Goal: Transaction & Acquisition: Purchase product/service

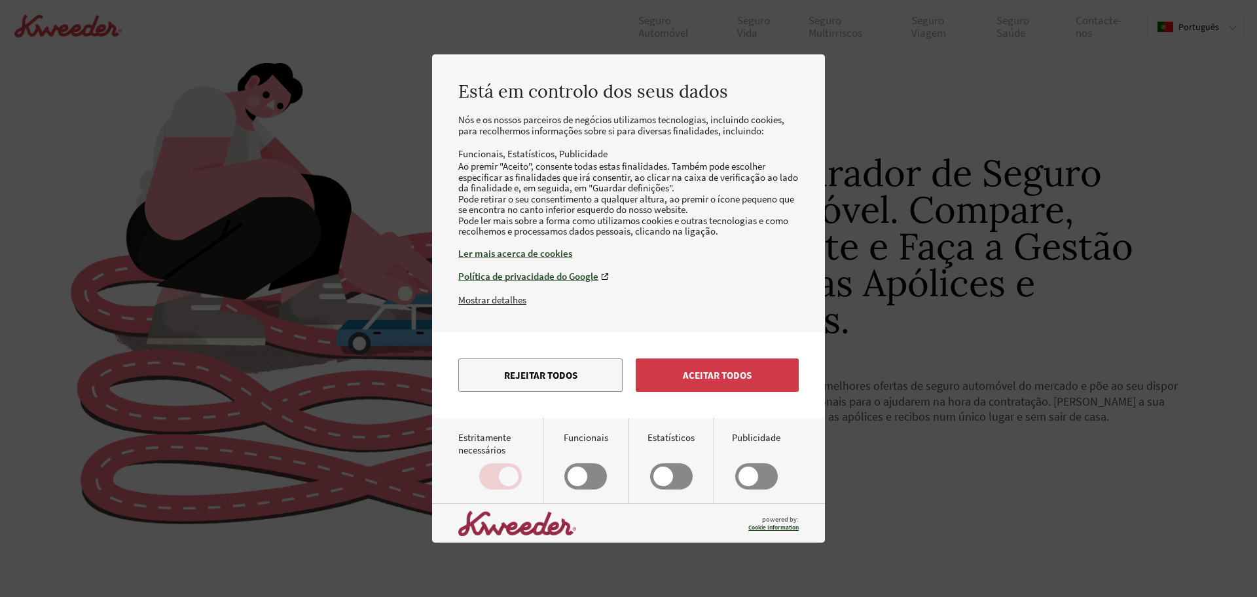
click at [743, 392] on button "Aceitar todos" at bounding box center [717, 374] width 163 height 33
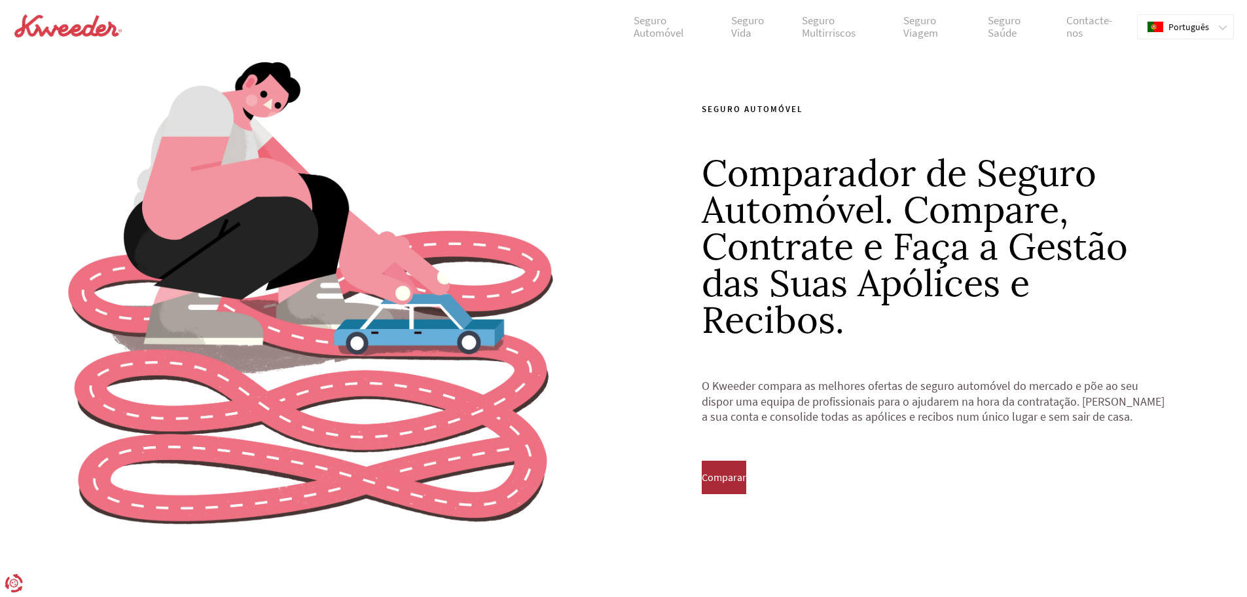
click at [746, 478] on span "Comparar" at bounding box center [724, 477] width 45 height 12
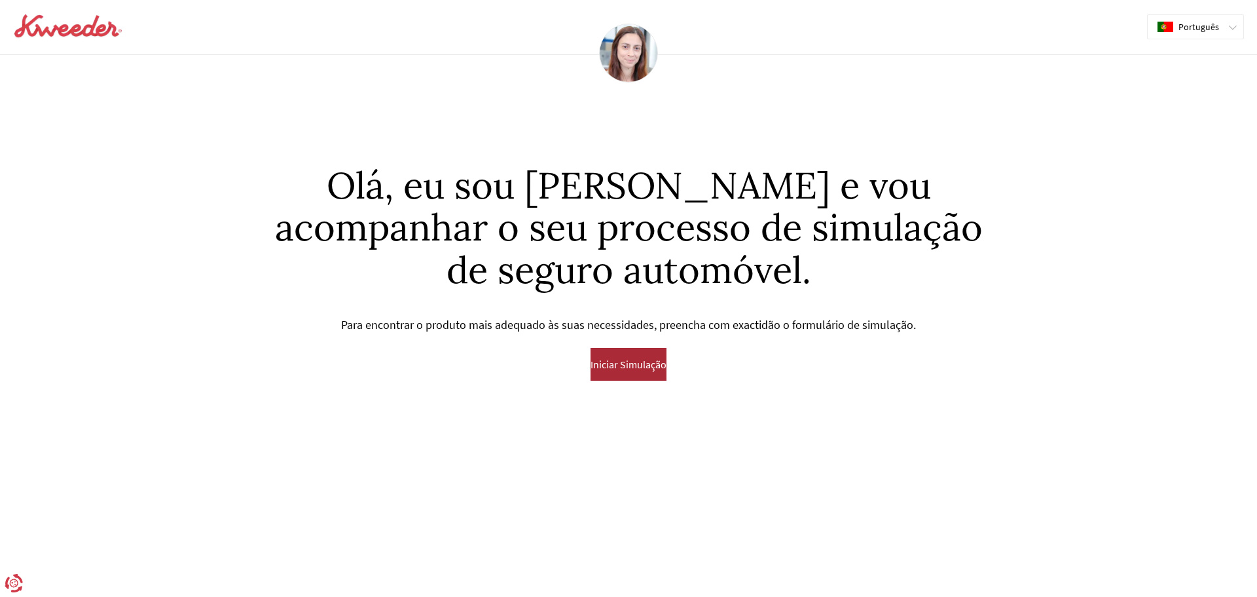
click at [625, 368] on span "Iniciar Simulação" at bounding box center [629, 364] width 76 height 12
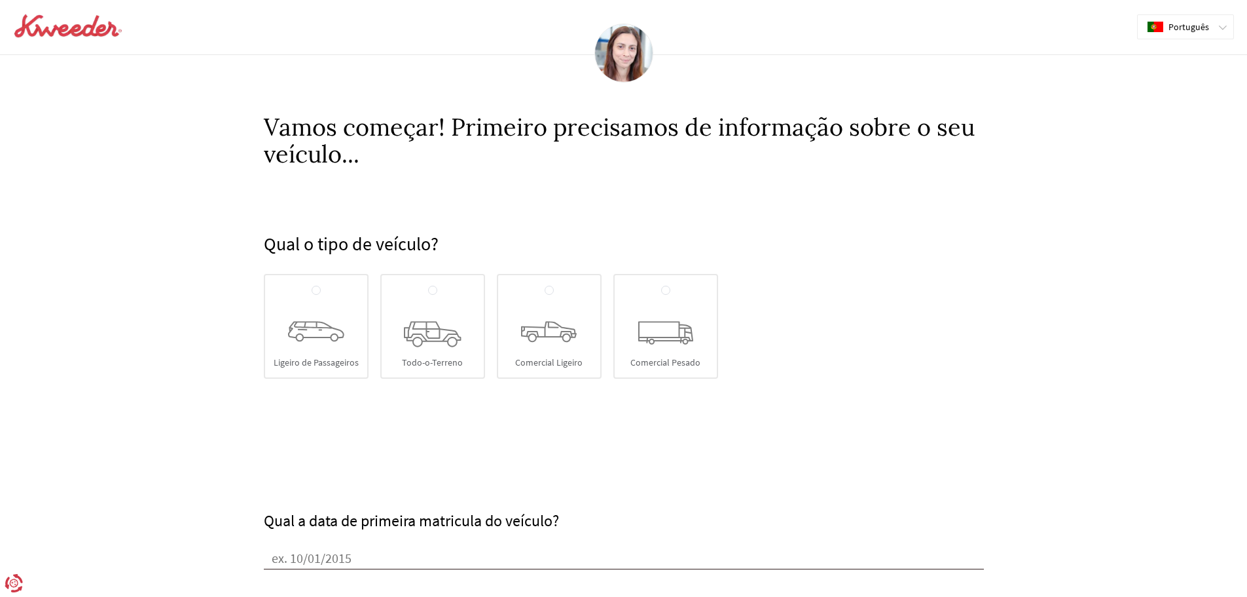
click at [303, 331] on icon at bounding box center [316, 332] width 56 height 21
radio input "true"
click at [312, 296] on input "Ligeiro de Passageiros" at bounding box center [316, 290] width 9 height 10
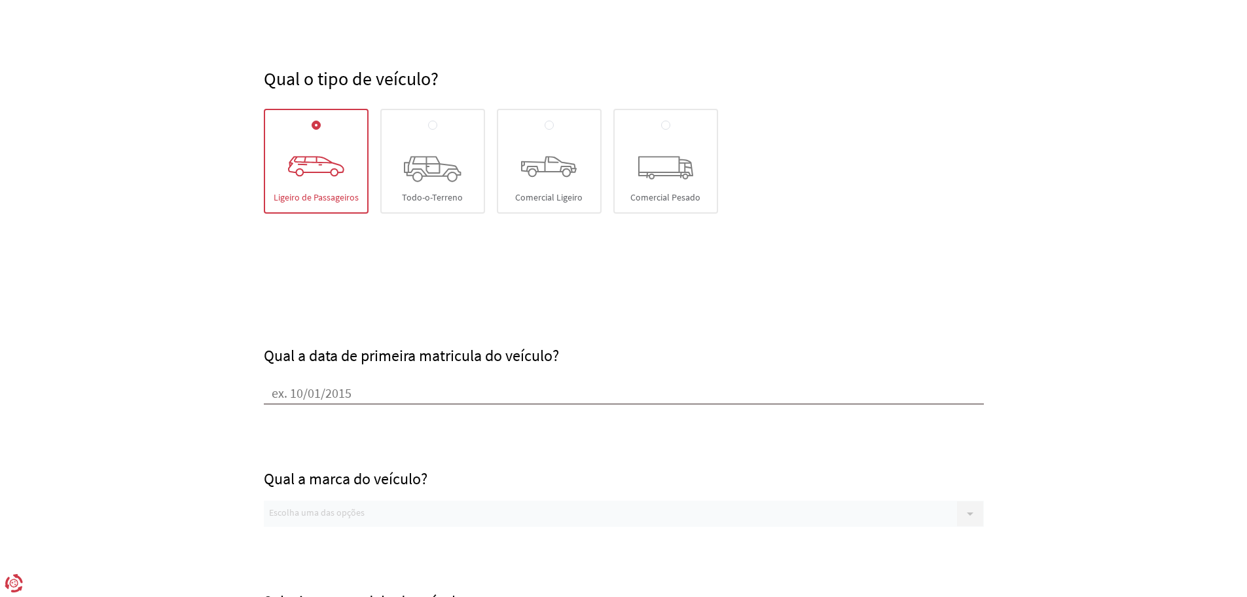
scroll to position [196, 0]
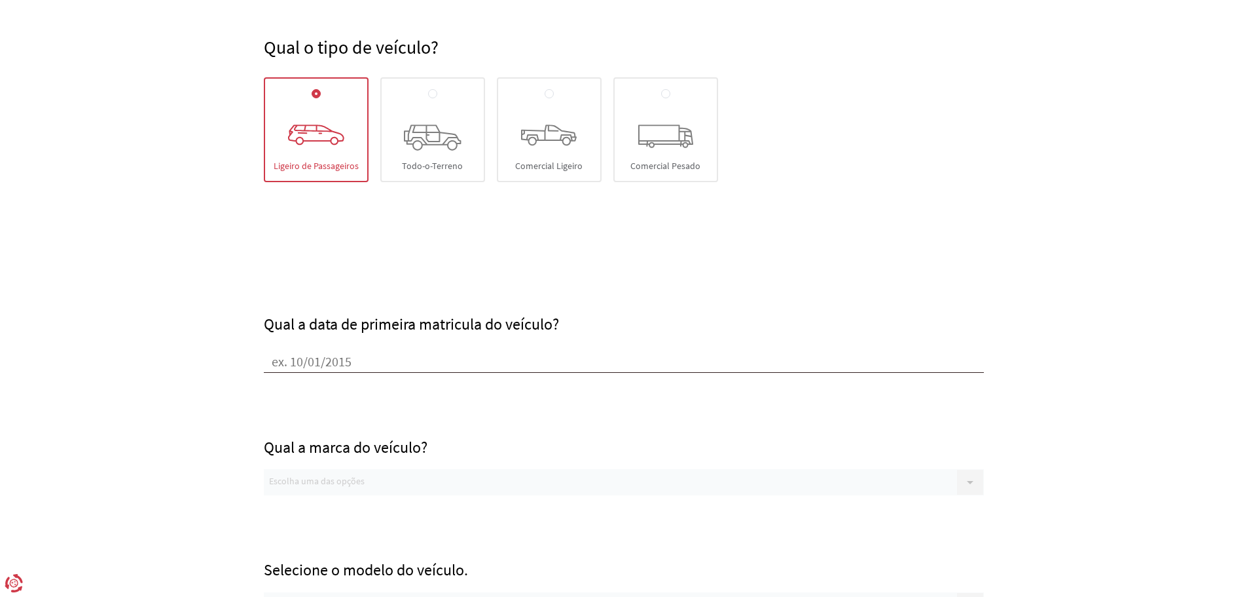
click at [314, 361] on input "Qual a data de primeira matricula do veículo?" at bounding box center [624, 363] width 720 height 20
type input "[DATE]"
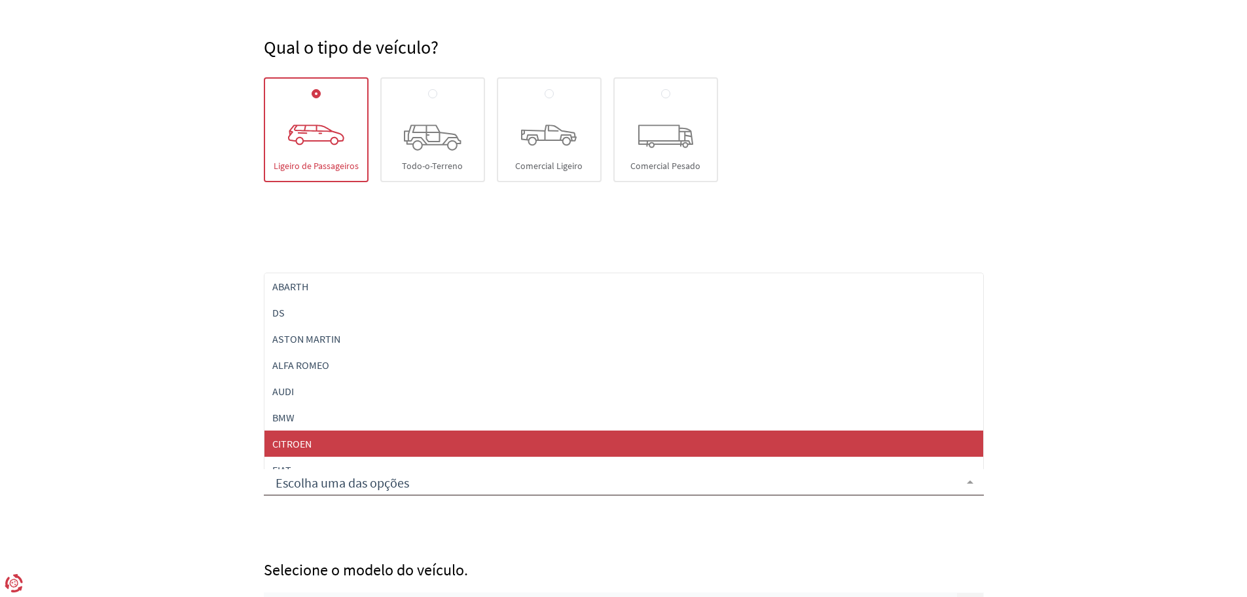
click at [323, 444] on span "CITROEN" at bounding box center [624, 443] width 719 height 26
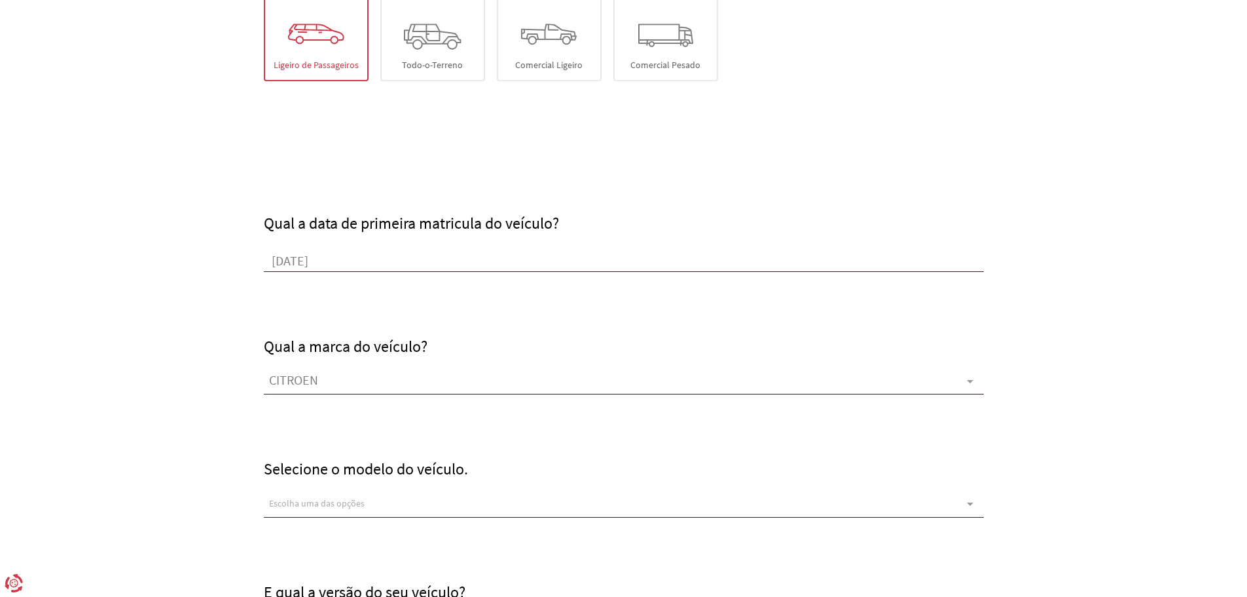
scroll to position [327, 0]
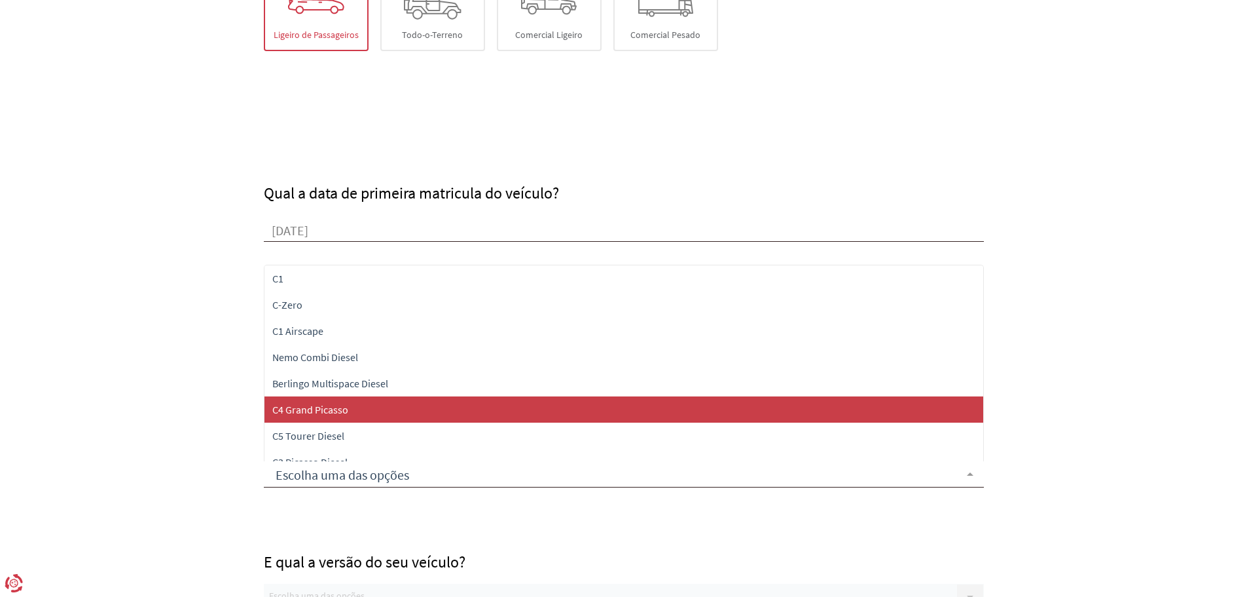
click at [310, 409] on span "C4 Grand Picasso" at bounding box center [310, 409] width 76 height 13
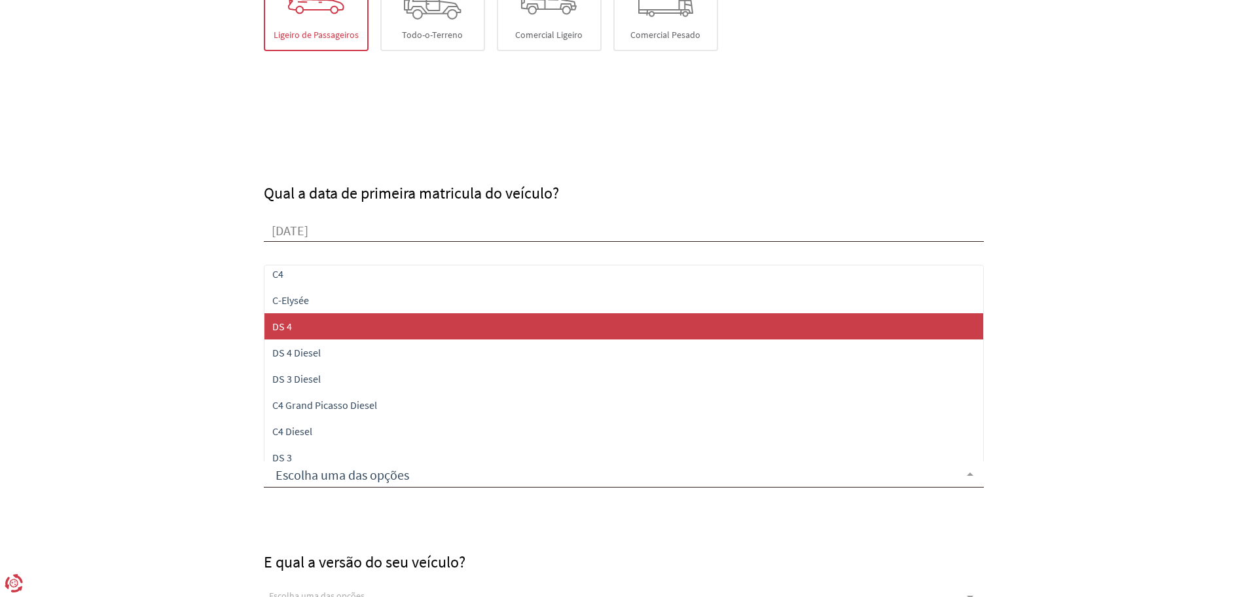
scroll to position [393, 0]
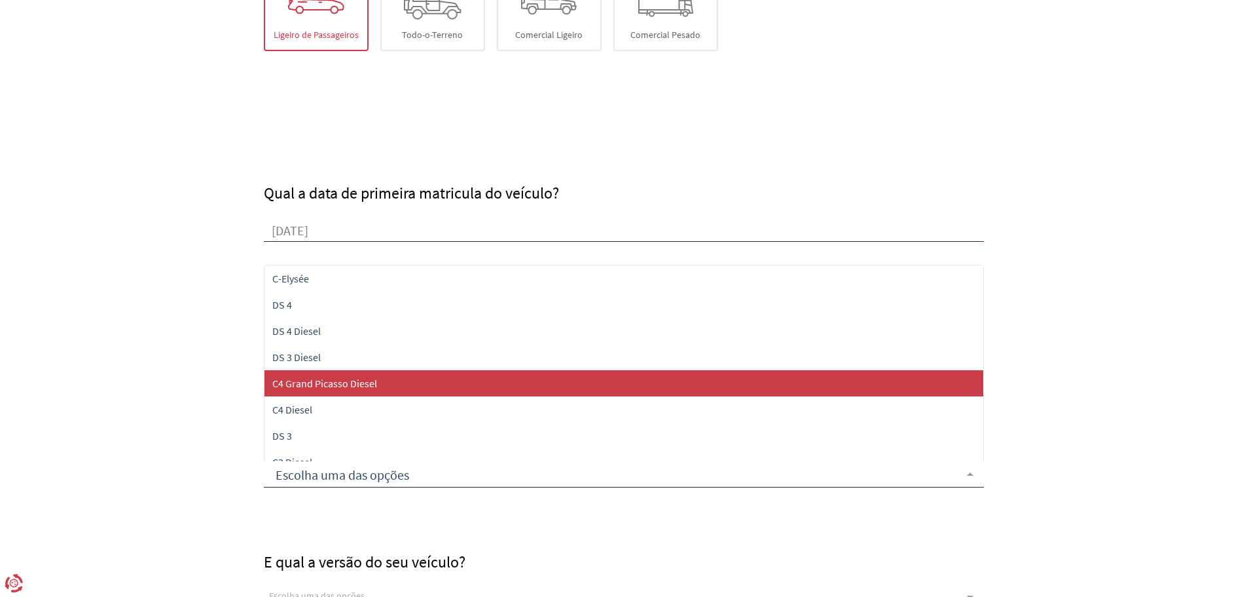
click at [346, 389] on span "C4 Grand Picasso Diesel" at bounding box center [324, 383] width 105 height 13
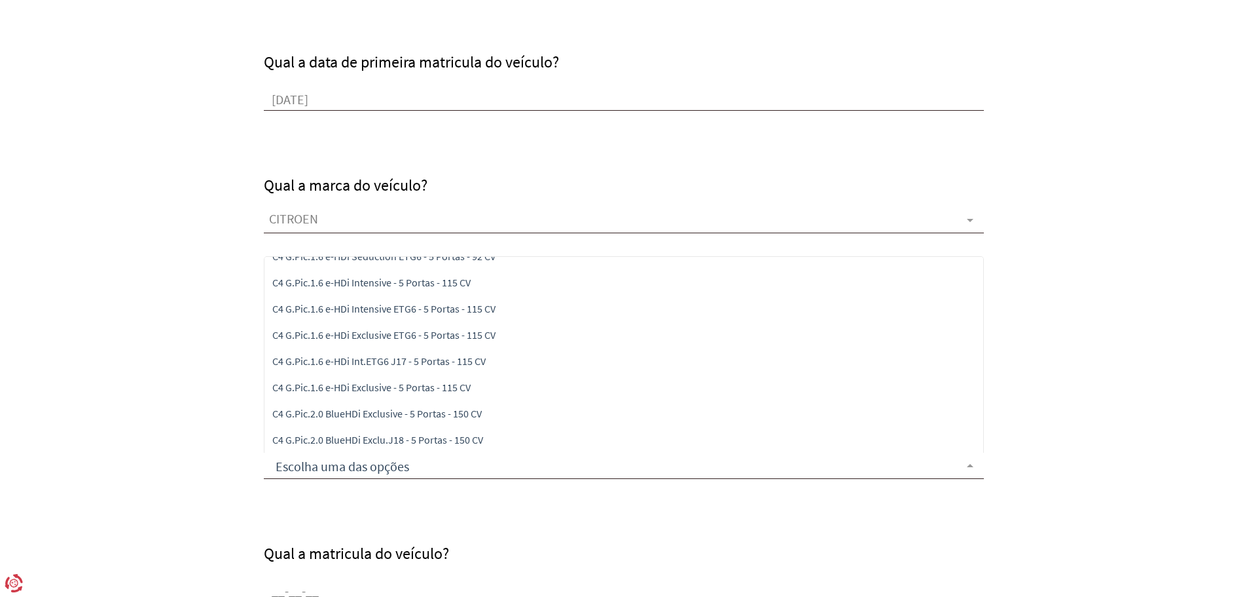
scroll to position [0, 0]
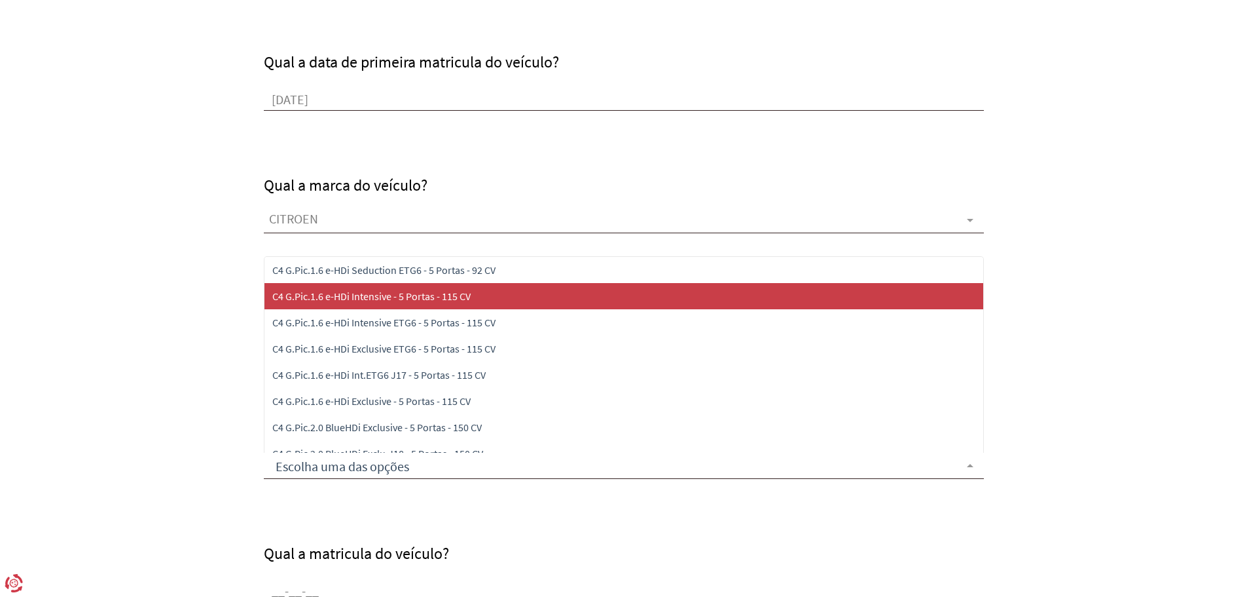
click at [443, 303] on span "C4 G.Pic.1.6 e-HDi Intensive - 5 Portas - 115 CV" at bounding box center [624, 296] width 719 height 26
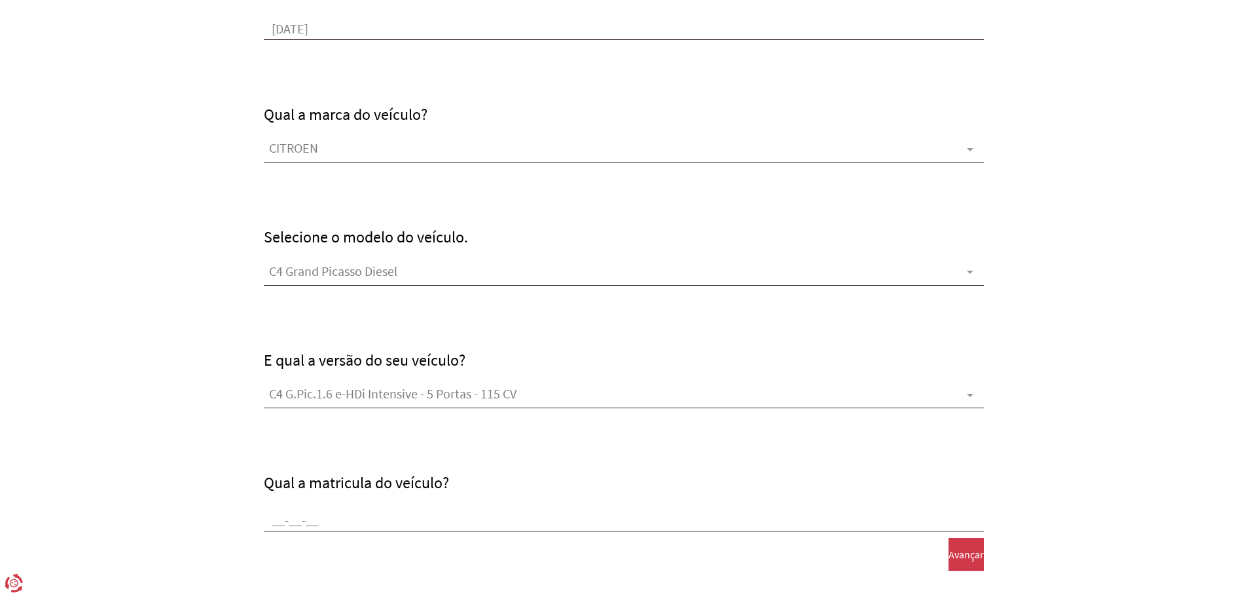
scroll to position [595, 0]
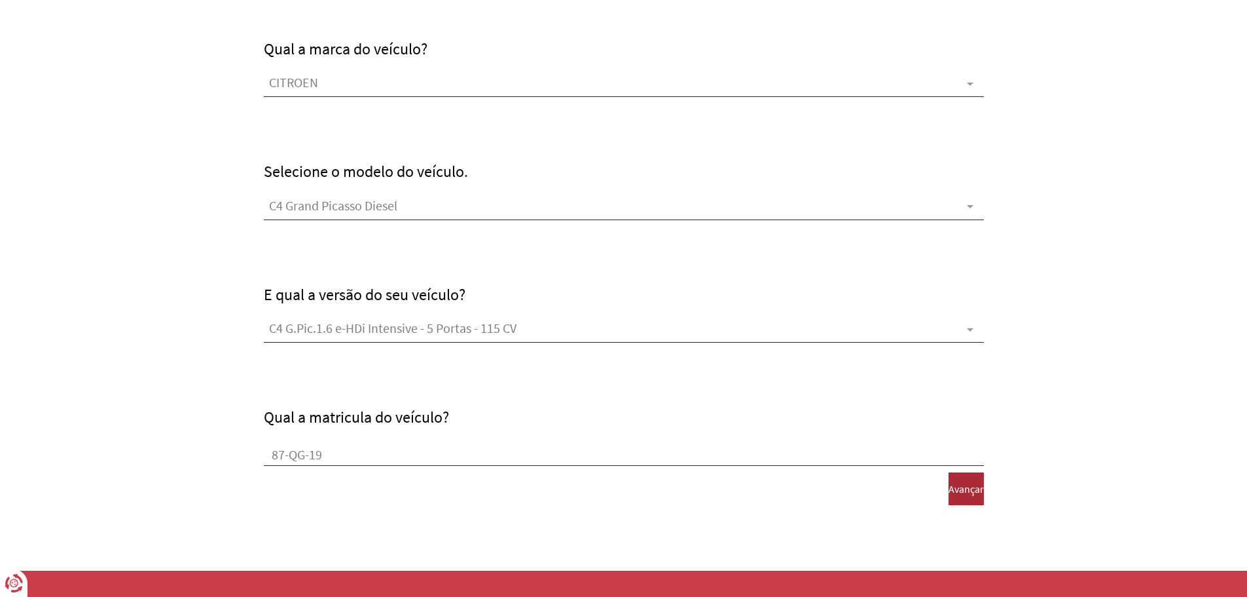
type input "87-QG-19"
click at [955, 488] on span "Avançar" at bounding box center [966, 489] width 35 height 12
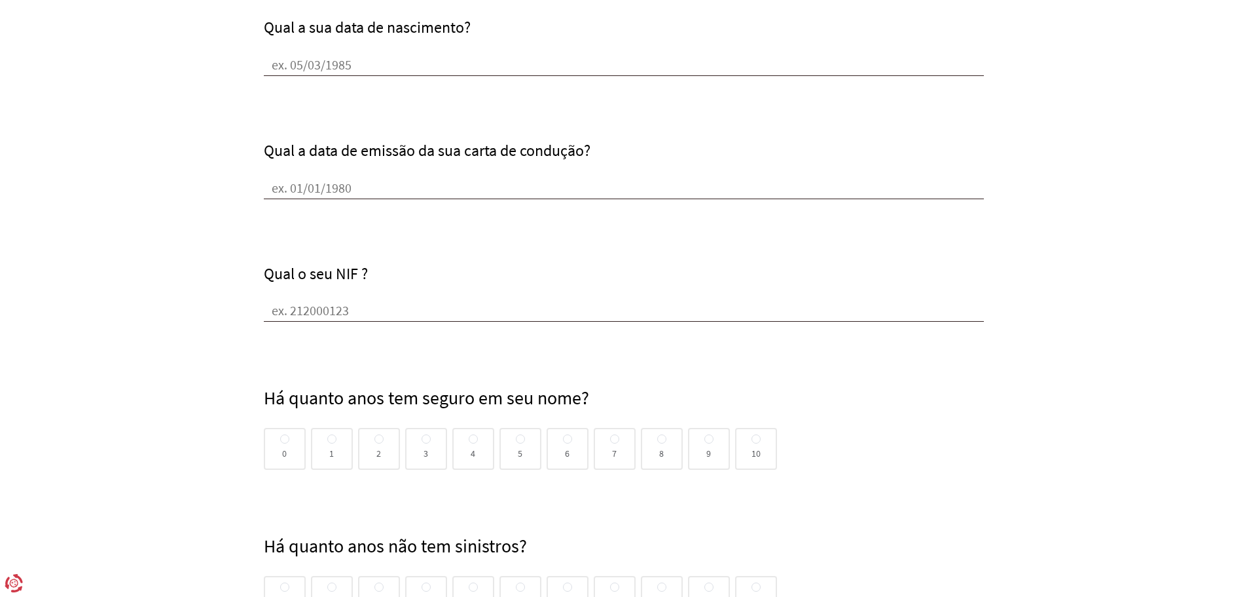
scroll to position [0, 0]
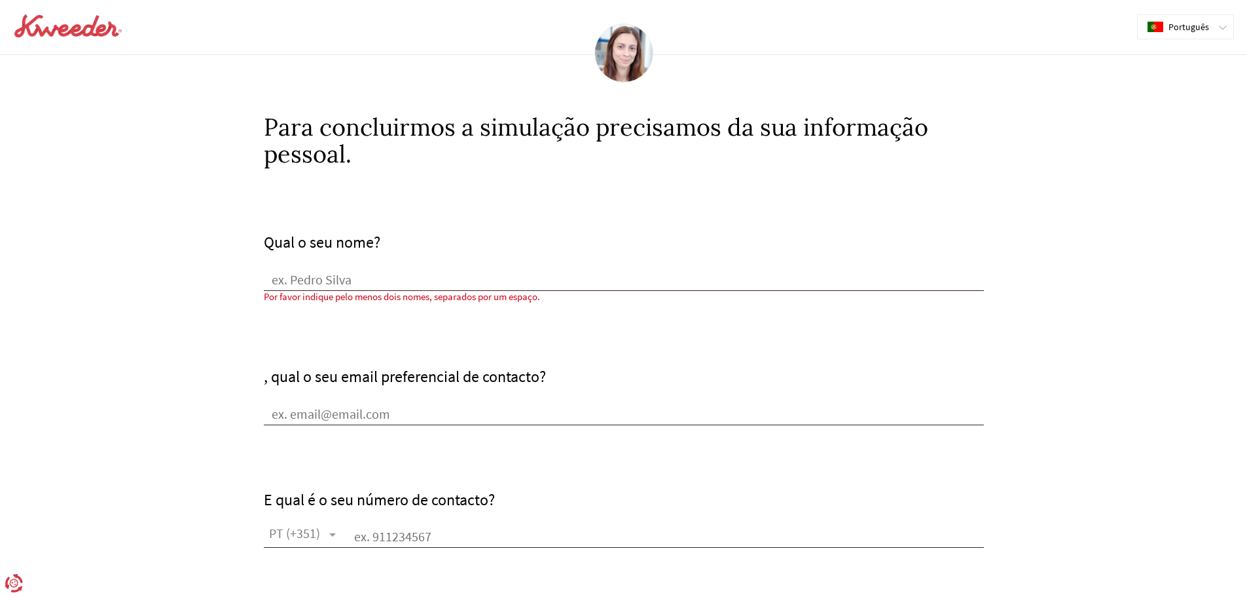
click at [339, 282] on input "Qual o seu nome?" at bounding box center [624, 281] width 720 height 20
type input "F"
click at [420, 257] on div "Qual o seu nome? Gonçalo" at bounding box center [624, 262] width 720 height 58
click at [377, 282] on input "[PERSON_NAME]" at bounding box center [624, 281] width 720 height 20
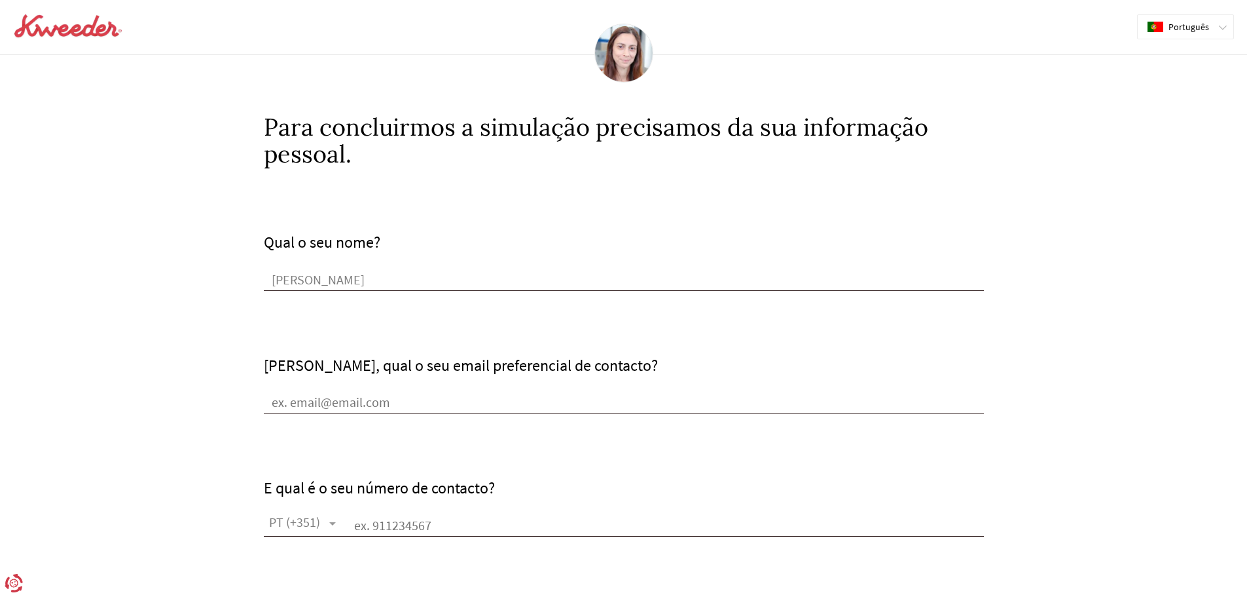
type input "[PERSON_NAME]"
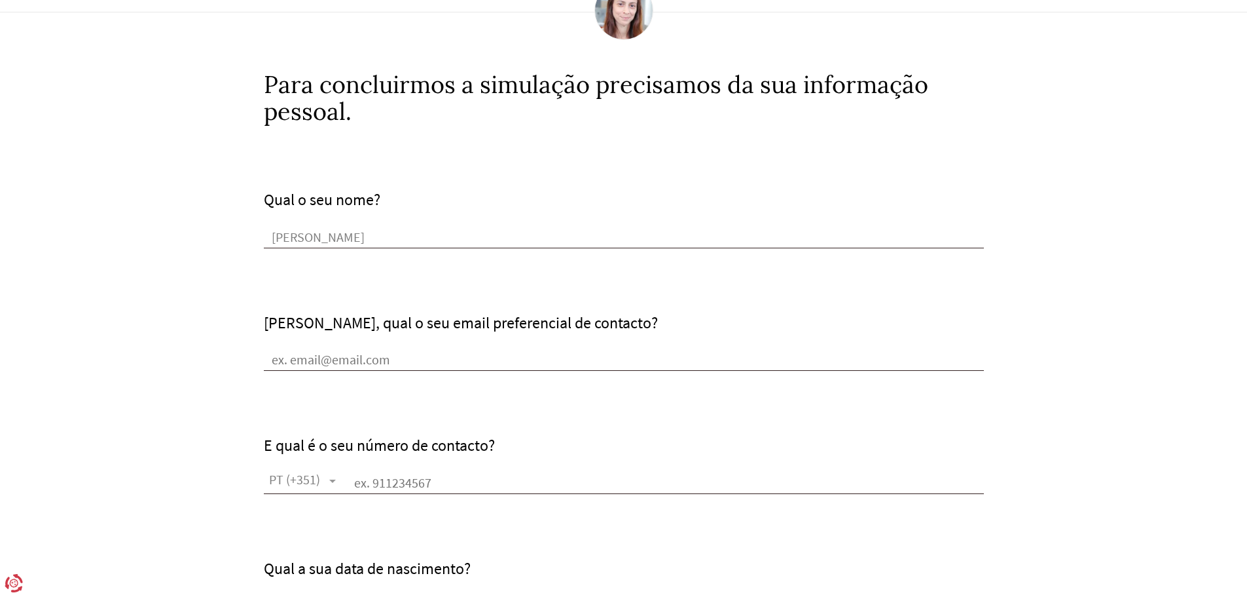
scroll to position [65, 0]
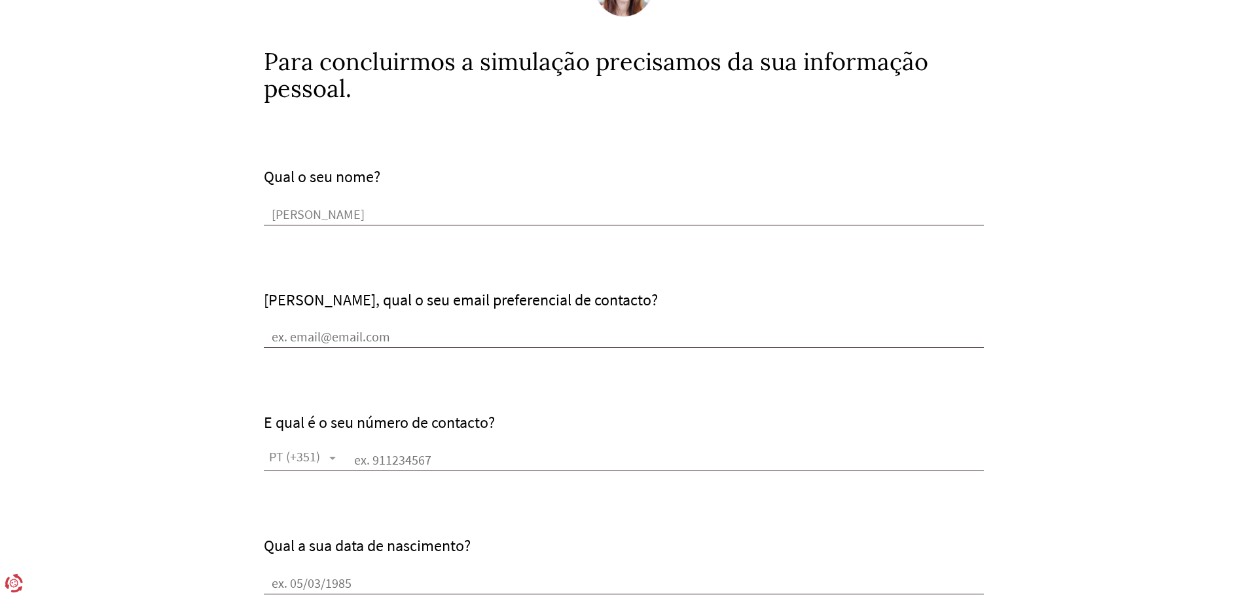
click at [338, 330] on input "[PERSON_NAME], qual o seu email preferencial de contacto?" at bounding box center [624, 338] width 720 height 20
type input "[EMAIL_ADDRESS][DOMAIN_NAME]"
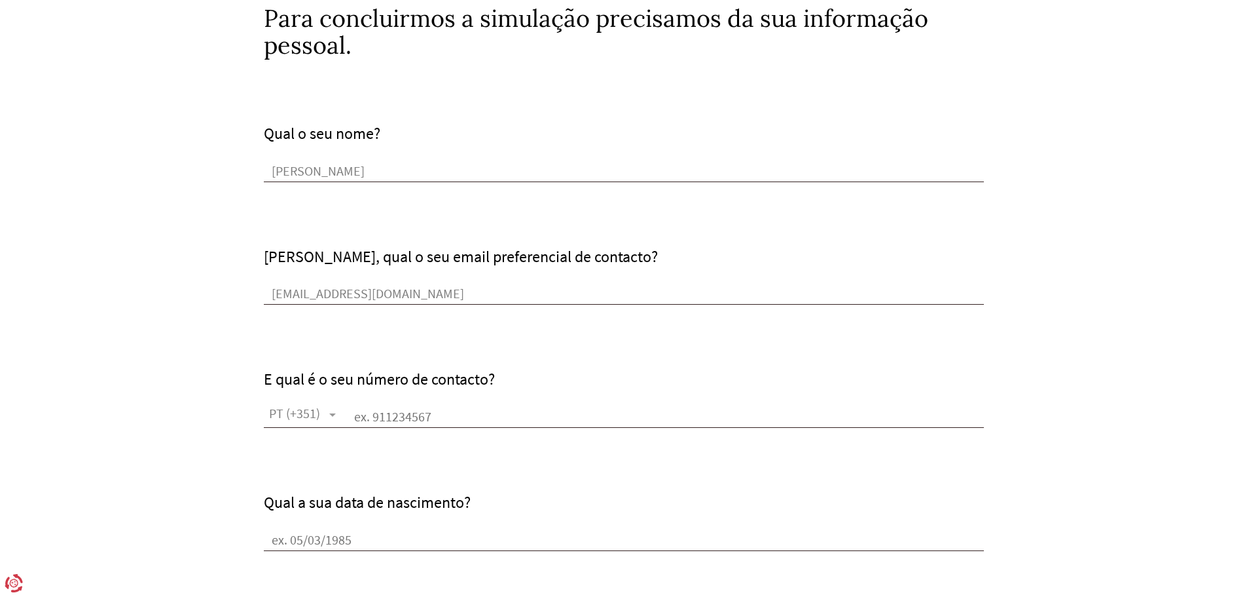
scroll to position [131, 0]
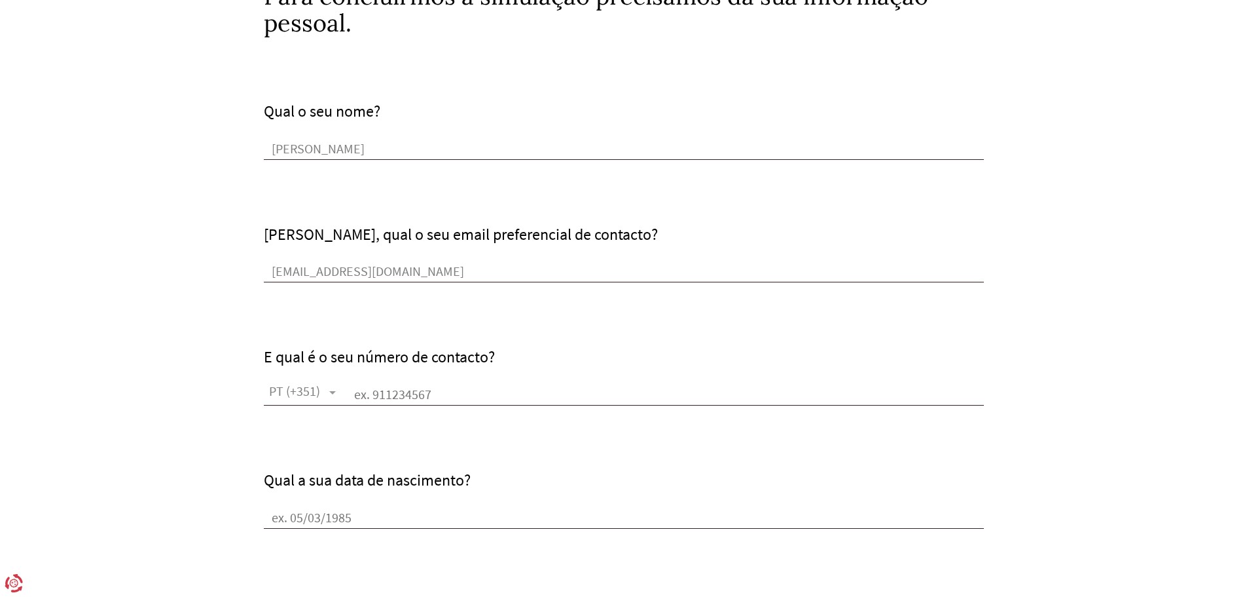
click at [390, 401] on input "text" at bounding box center [665, 396] width 638 height 20
type input "913329441"
type input "1495-082"
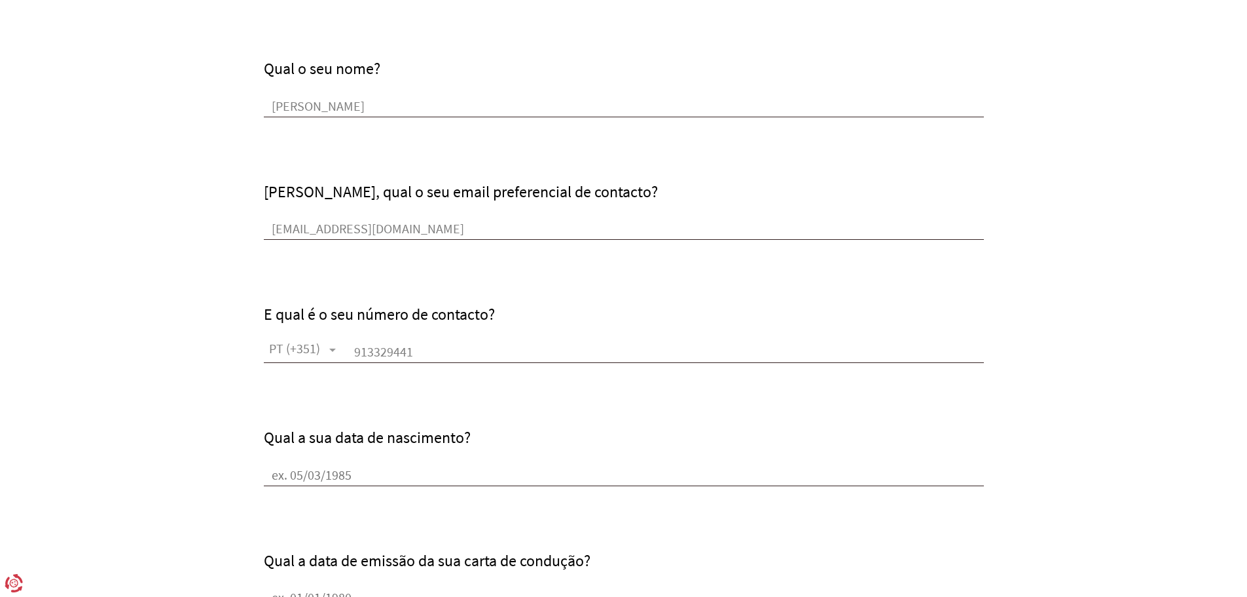
scroll to position [196, 0]
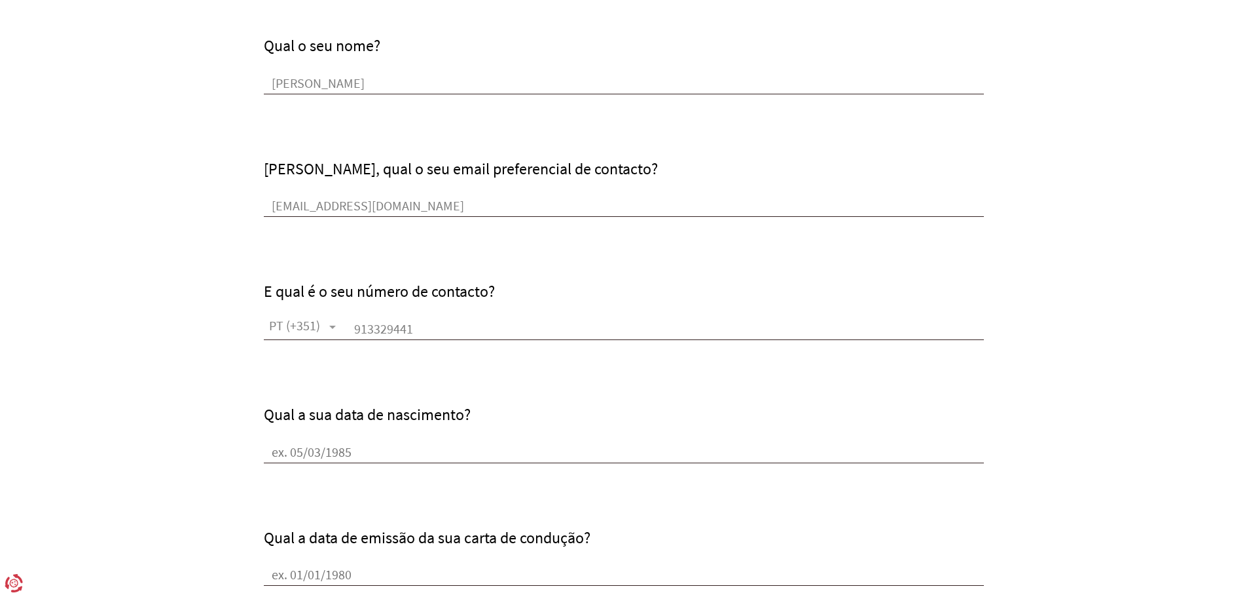
click at [299, 449] on input "Qual a sua data de nascimento?" at bounding box center [624, 453] width 720 height 20
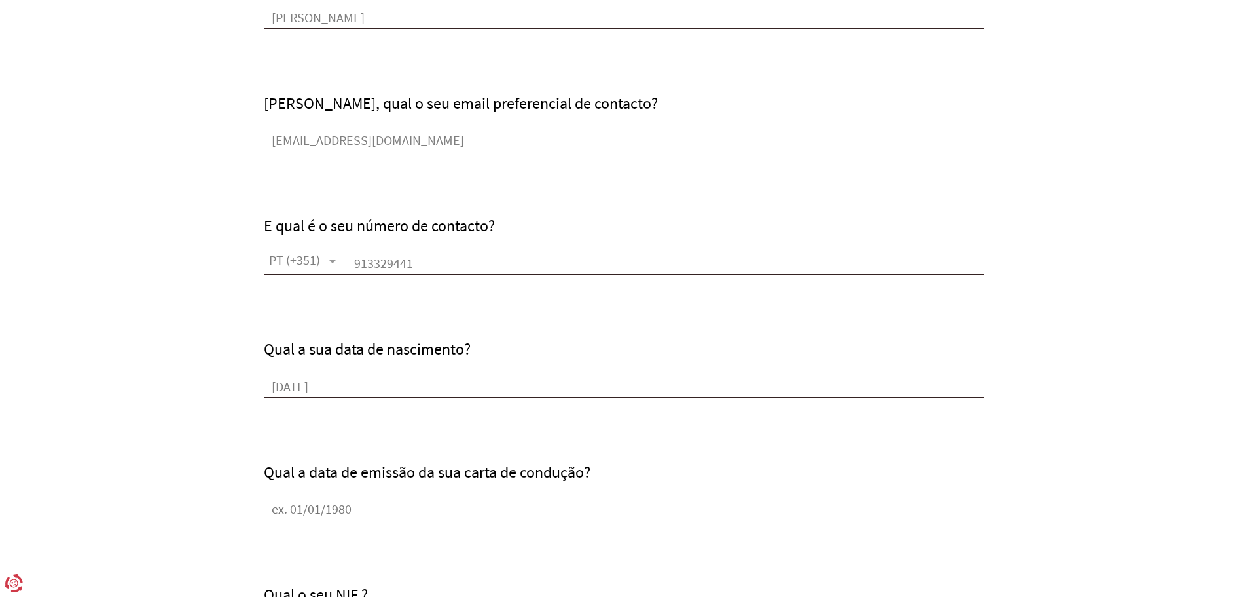
scroll to position [327, 0]
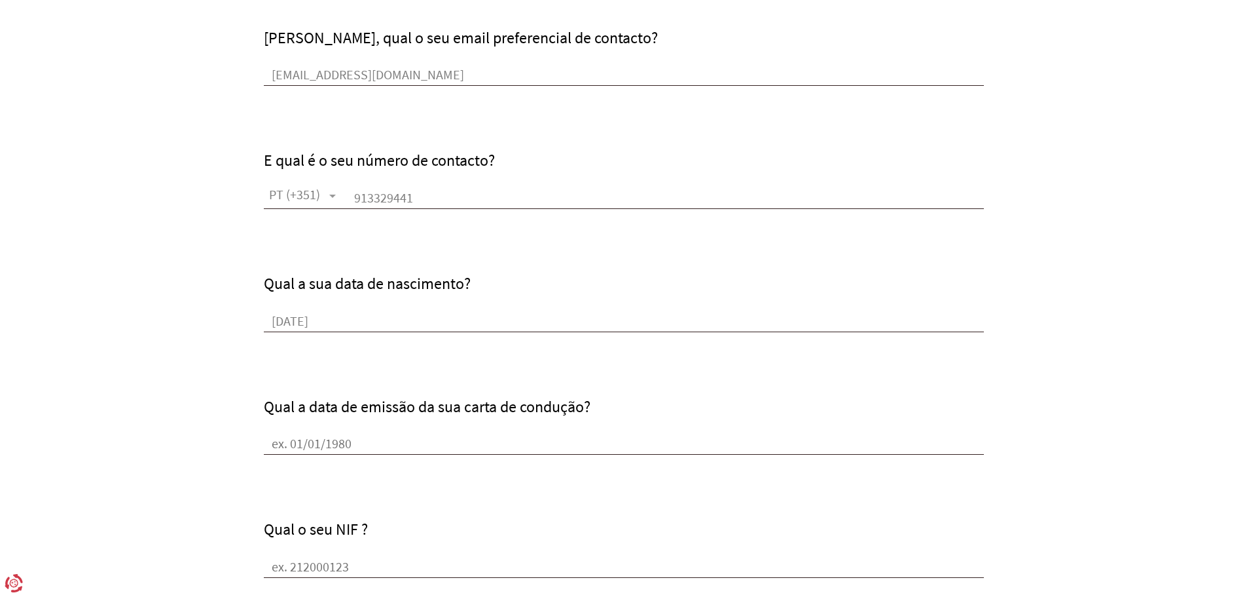
type input "[DATE]"
click at [286, 443] on input "Qual a data de emissão da sua carta de condução?" at bounding box center [624, 445] width 720 height 20
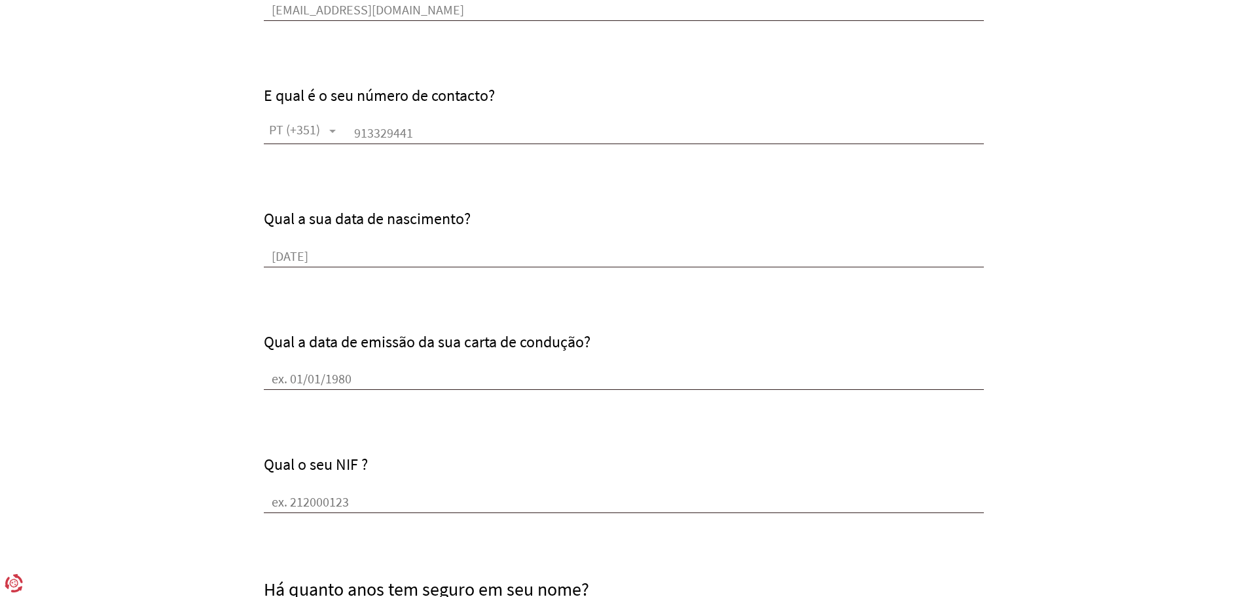
scroll to position [393, 0]
type input "[DATE]"
click at [312, 490] on div "Qual o seu NIF ?" at bounding box center [624, 483] width 720 height 58
click at [323, 498] on input "Qual o seu NIF ?" at bounding box center [624, 502] width 720 height 20
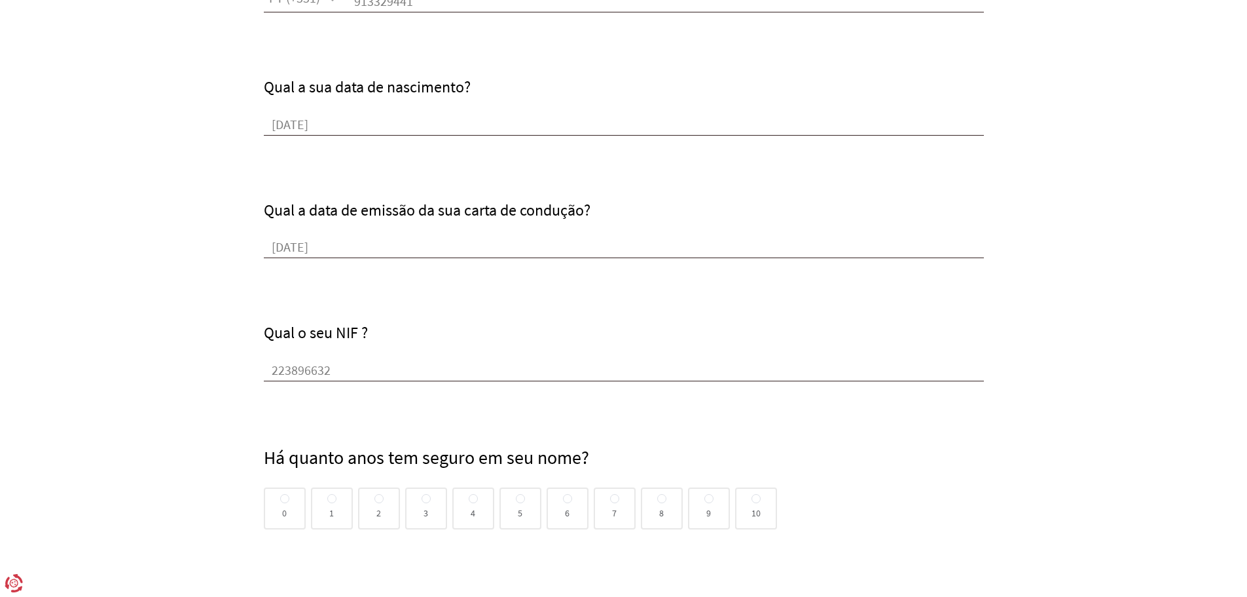
scroll to position [589, 0]
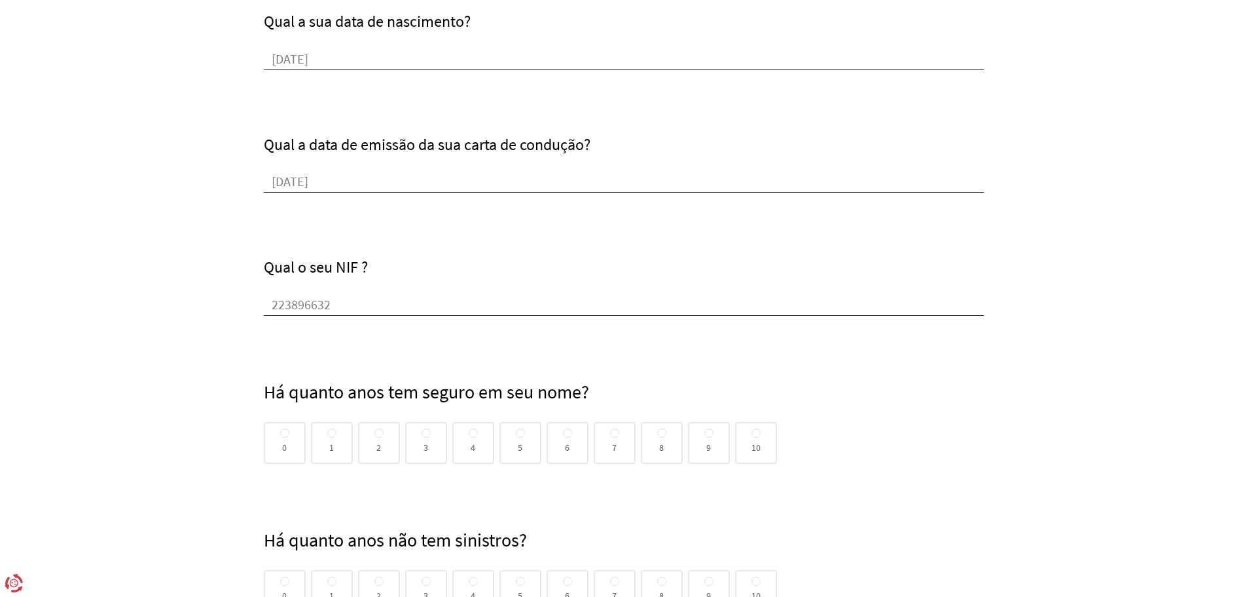
type input "223896632"
drag, startPoint x: 517, startPoint y: 439, endPoint x: 493, endPoint y: 453, distance: 27.9
click at [518, 439] on div "5" at bounding box center [521, 443] width 42 height 42
radio input "true"
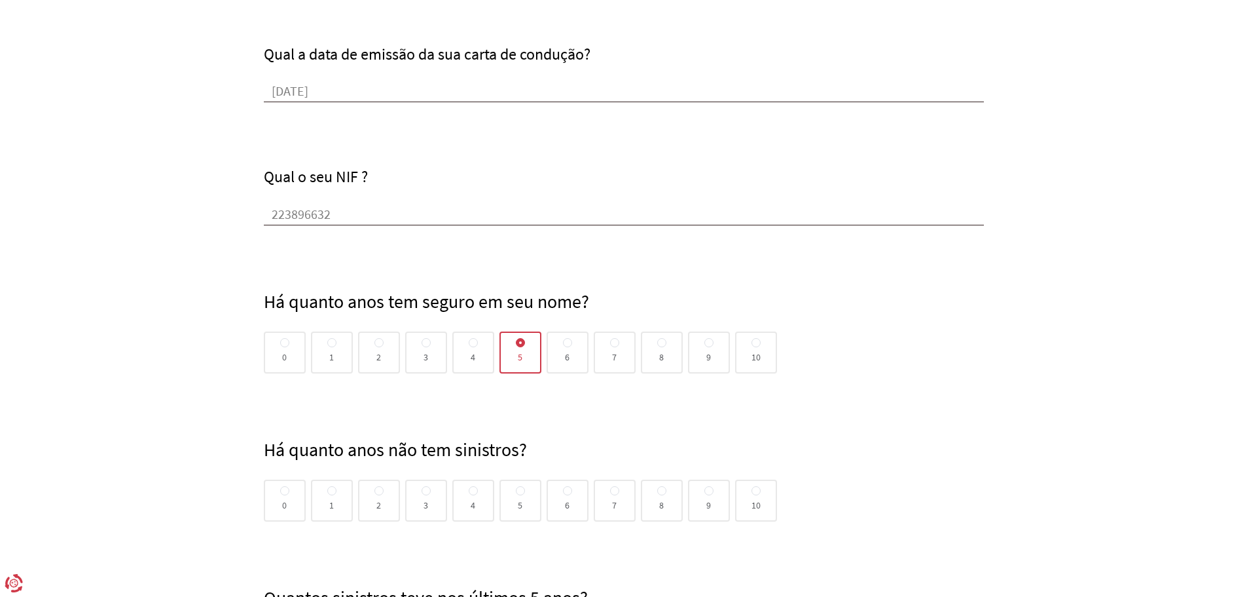
scroll to position [720, 0]
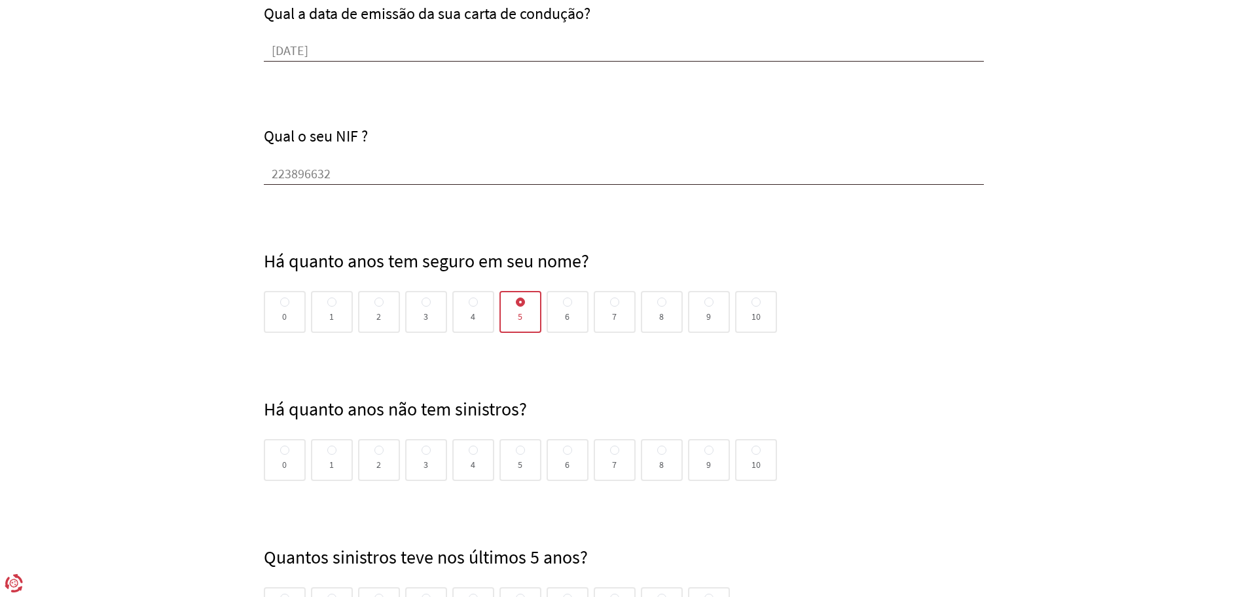
click at [754, 460] on span "10" at bounding box center [756, 460] width 9 height 0
radio input "true"
click at [754, 456] on input "10" at bounding box center [756, 450] width 9 height 10
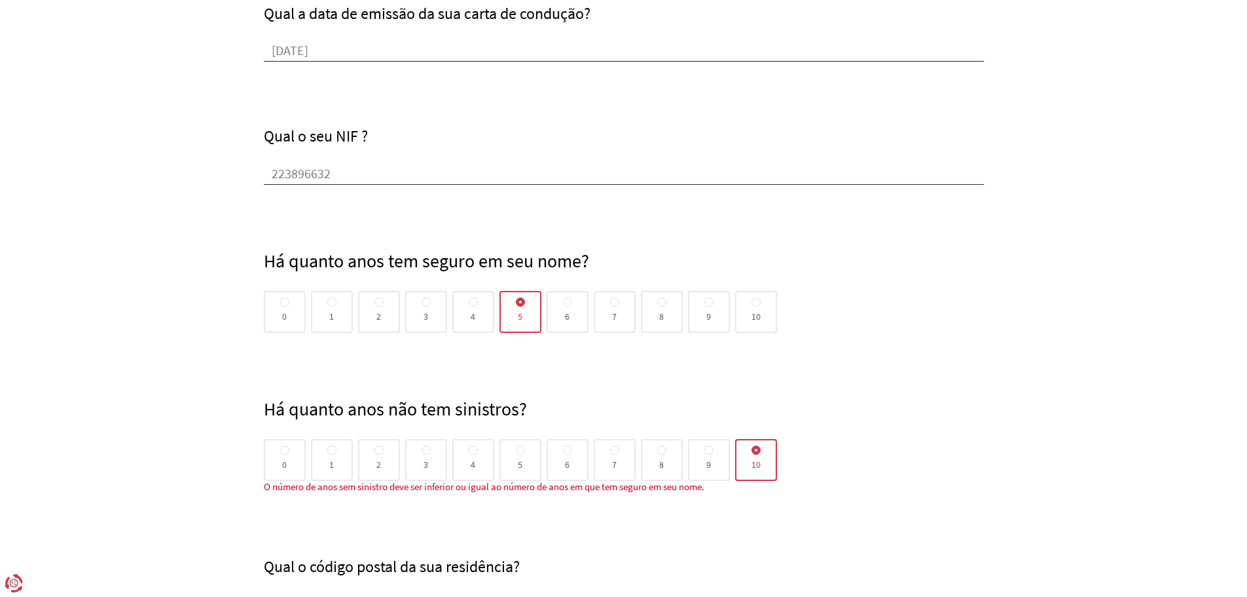
click at [517, 460] on div "5" at bounding box center [521, 460] width 42 height 42
radio input "true"
radio input "false"
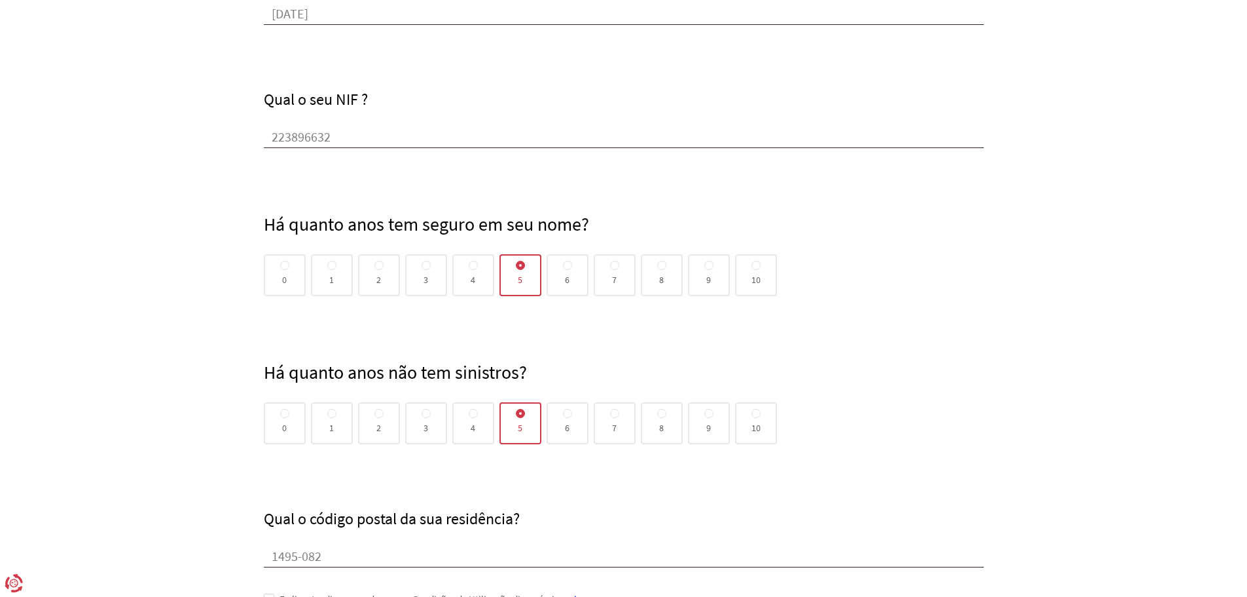
scroll to position [786, 0]
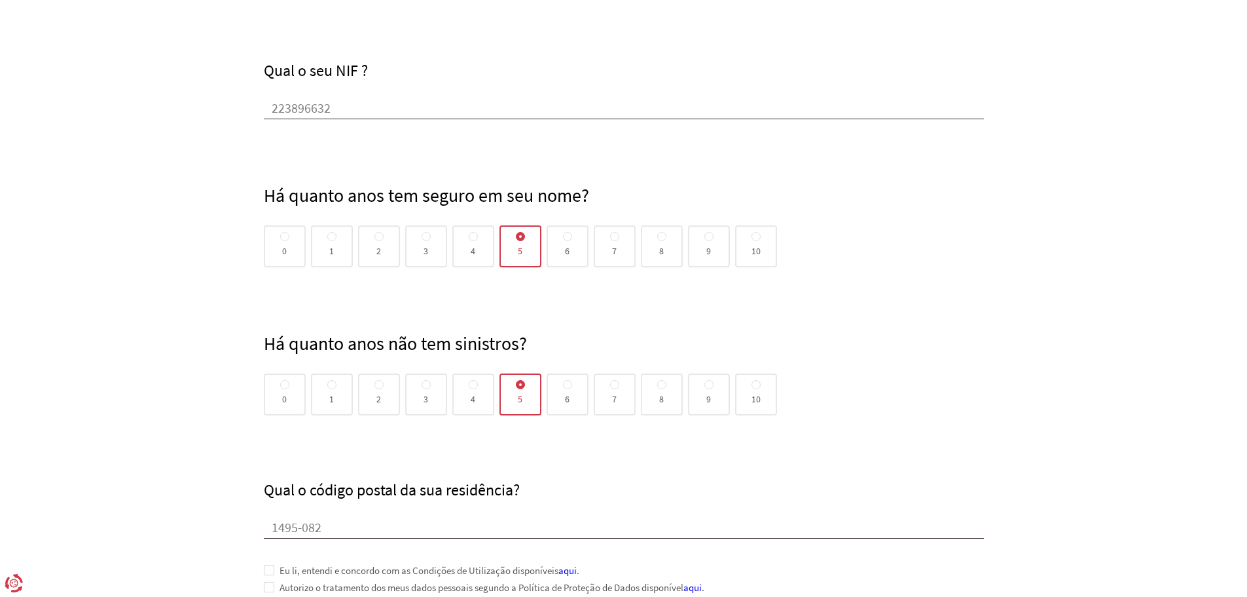
click at [861, 454] on div "Qual o código postal da sua residência? 1495-082" at bounding box center [624, 476] width 720 height 123
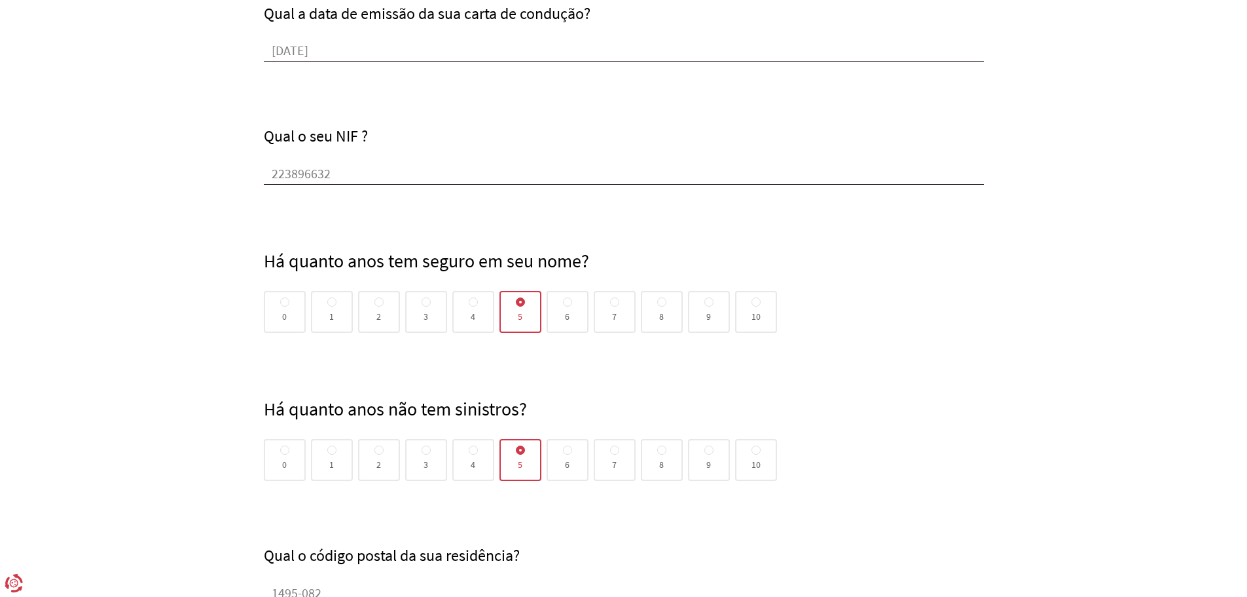
scroll to position [917, 0]
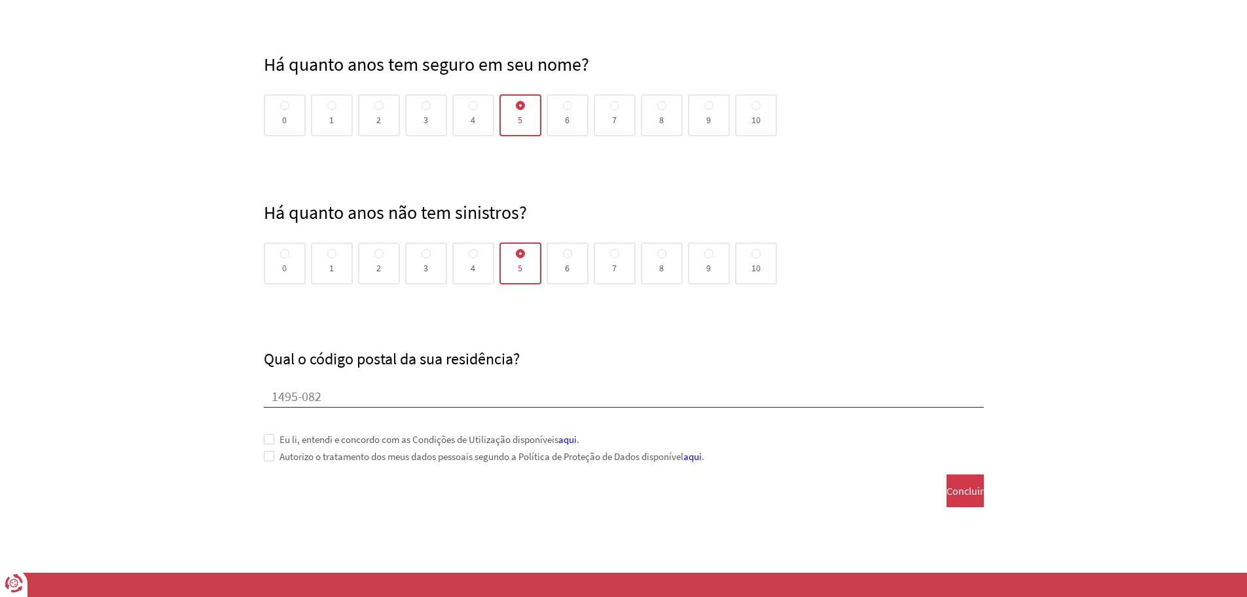
click at [358, 397] on input "1495-082" at bounding box center [624, 398] width 720 height 20
click at [354, 398] on input "1495-082" at bounding box center [624, 398] width 720 height 20
type input "1495-050"
click at [268, 441] on span at bounding box center [269, 438] width 10 height 10
click at [971, 490] on button "Concluir" at bounding box center [965, 490] width 37 height 33
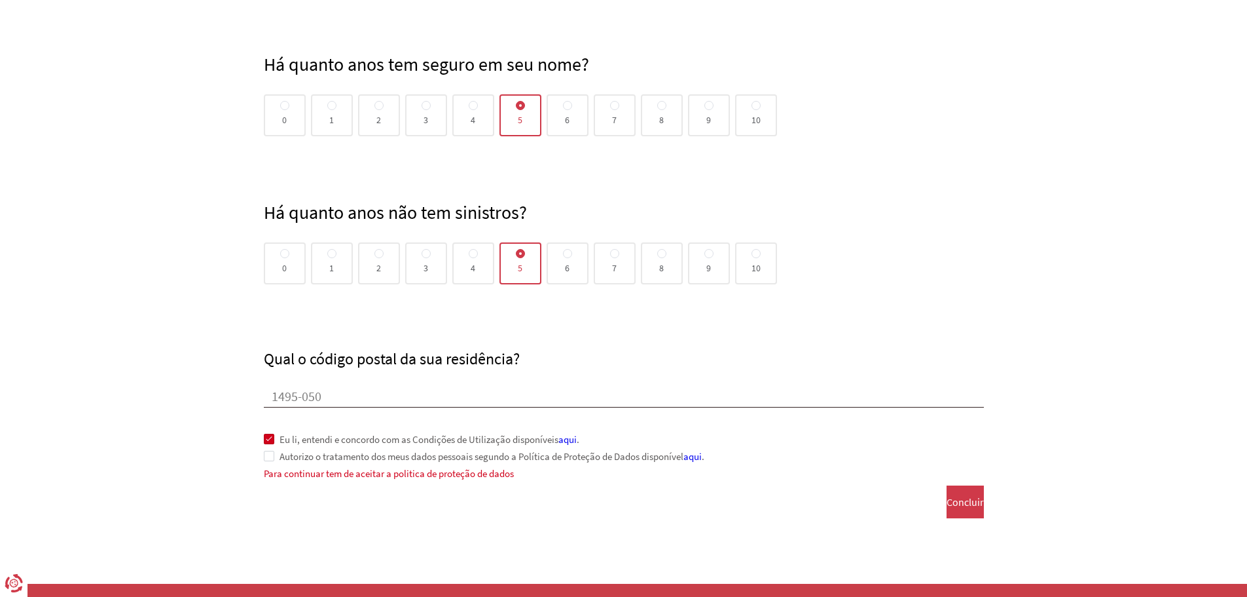
click at [270, 456] on span at bounding box center [269, 456] width 10 height 10
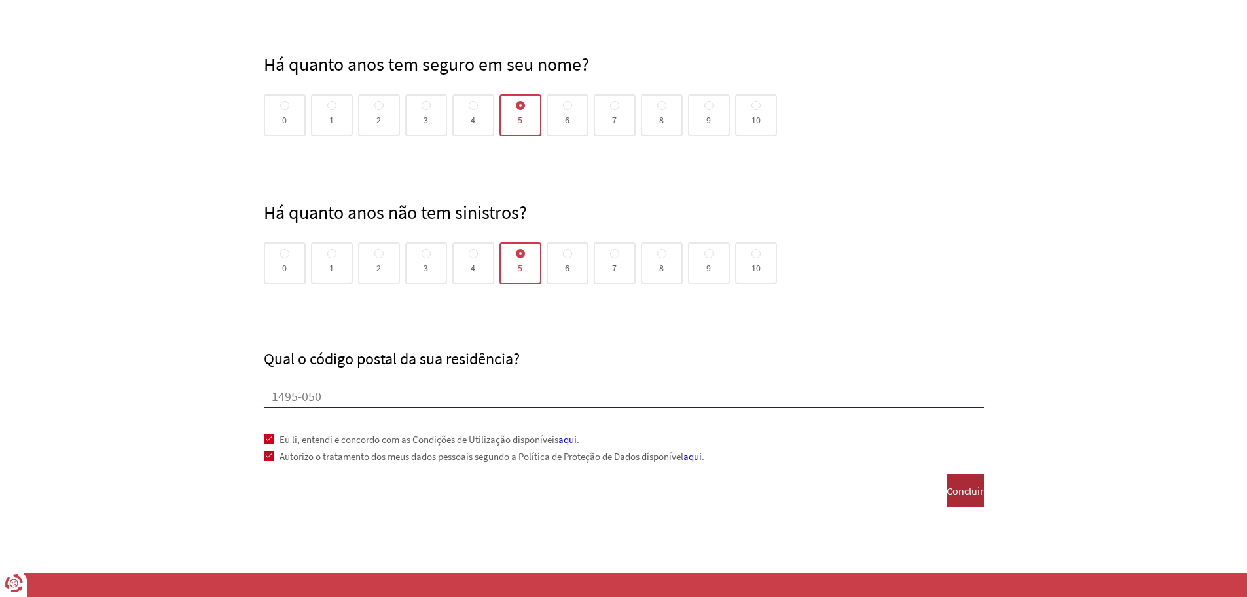
click at [947, 492] on span "Concluir" at bounding box center [965, 491] width 37 height 12
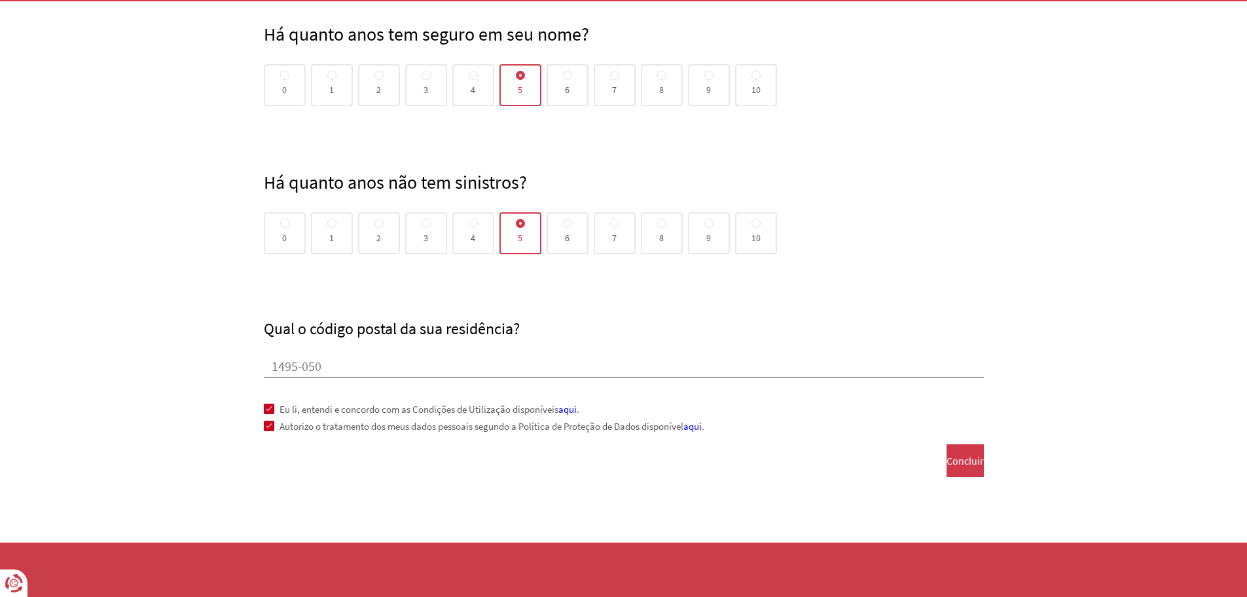
scroll to position [971, 0]
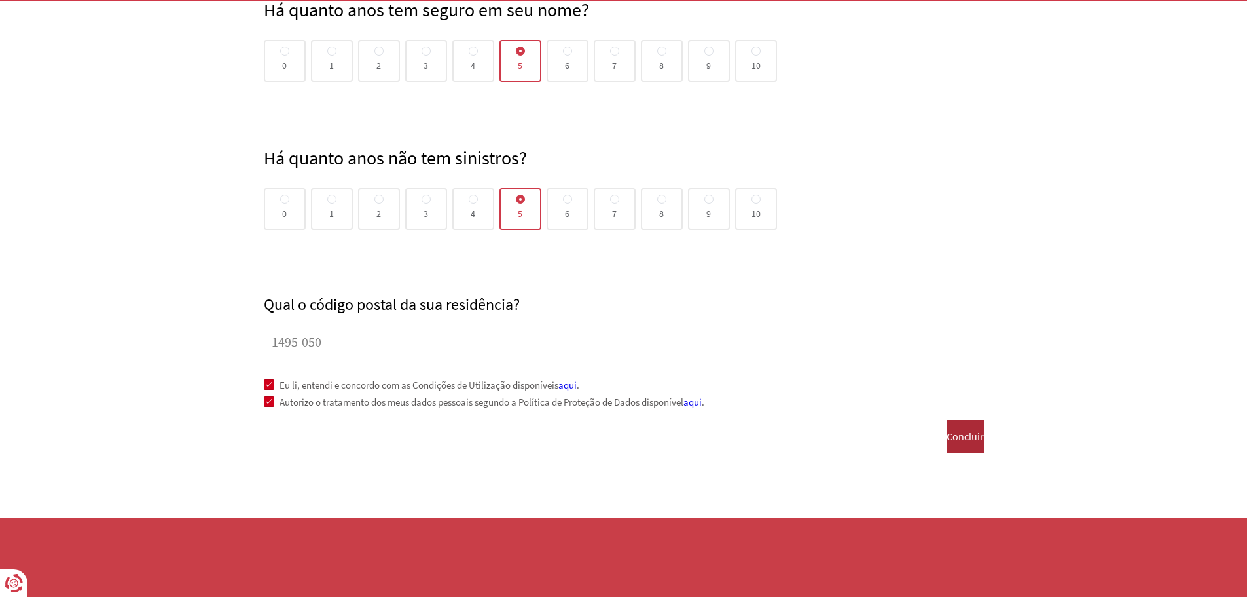
click at [956, 442] on span "Concluir" at bounding box center [965, 436] width 37 height 12
click at [947, 432] on span "Concluir" at bounding box center [965, 436] width 37 height 12
click at [573, 388] on link "aqui" at bounding box center [568, 384] width 18 height 12
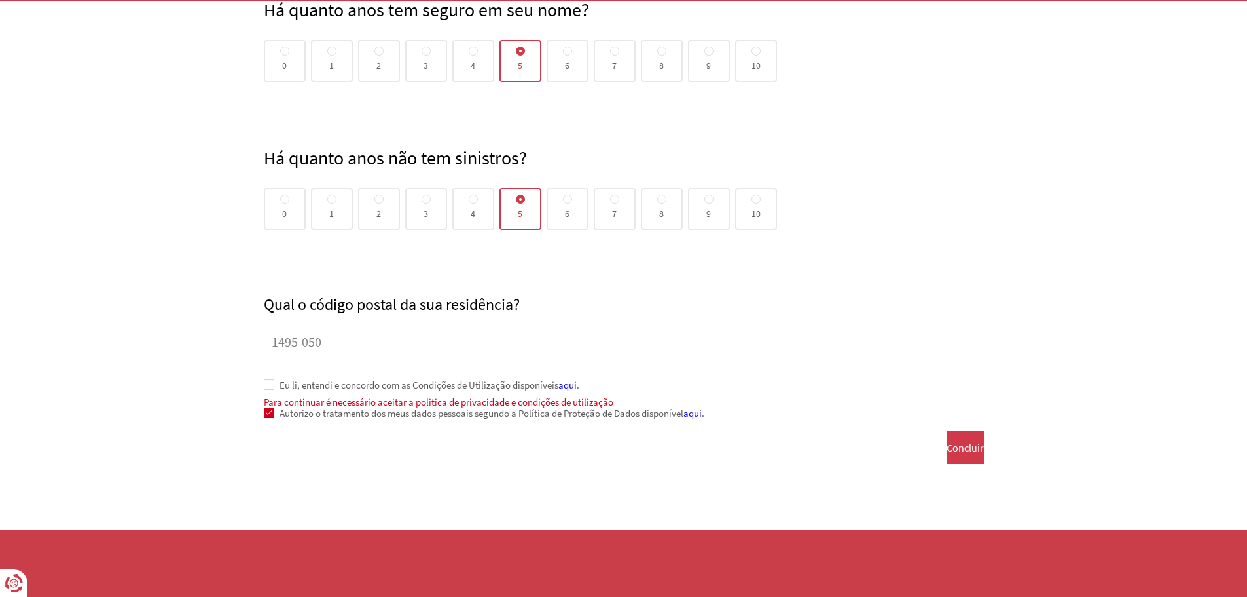
click at [271, 387] on span at bounding box center [269, 384] width 10 height 10
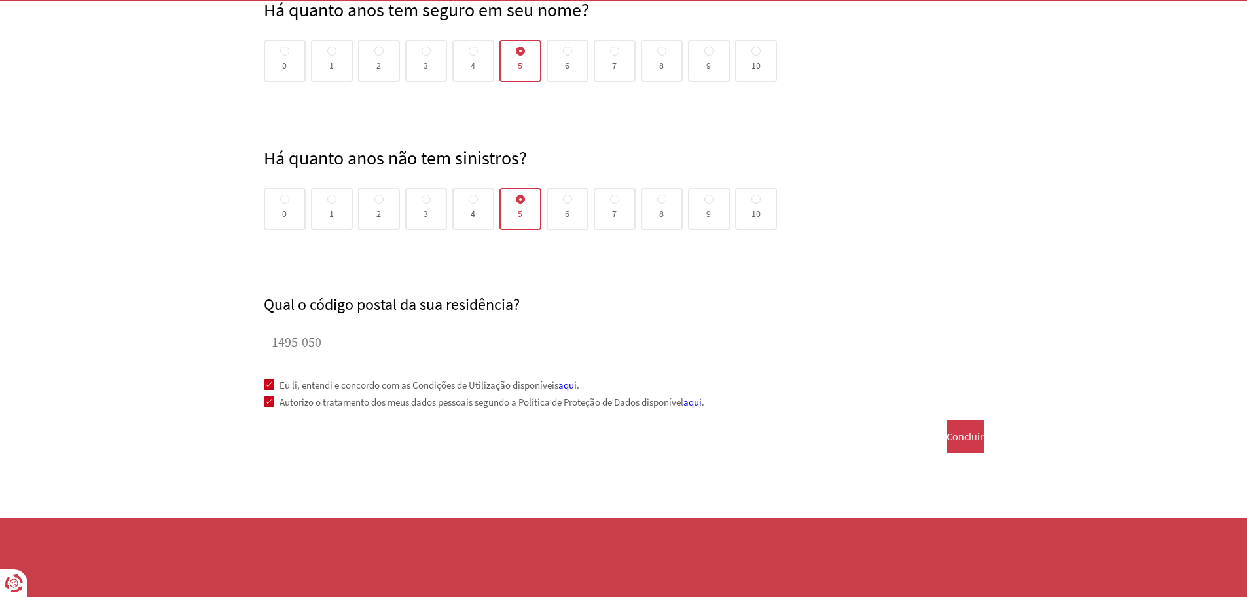
click at [699, 405] on link "aqui" at bounding box center [693, 402] width 18 height 12
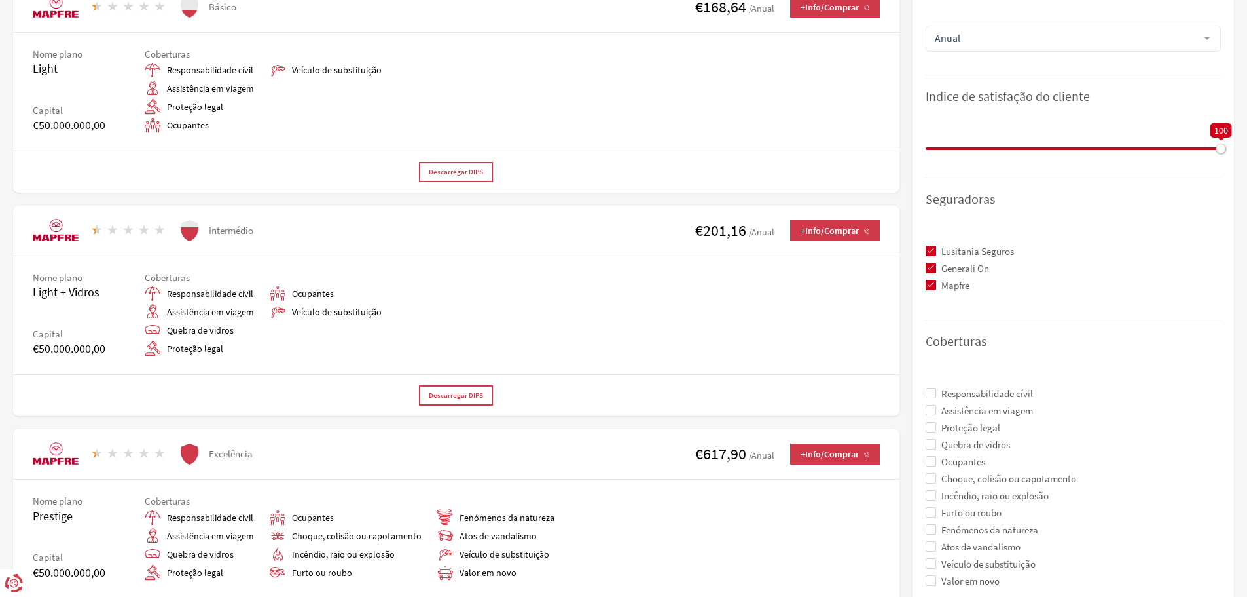
scroll to position [327, 0]
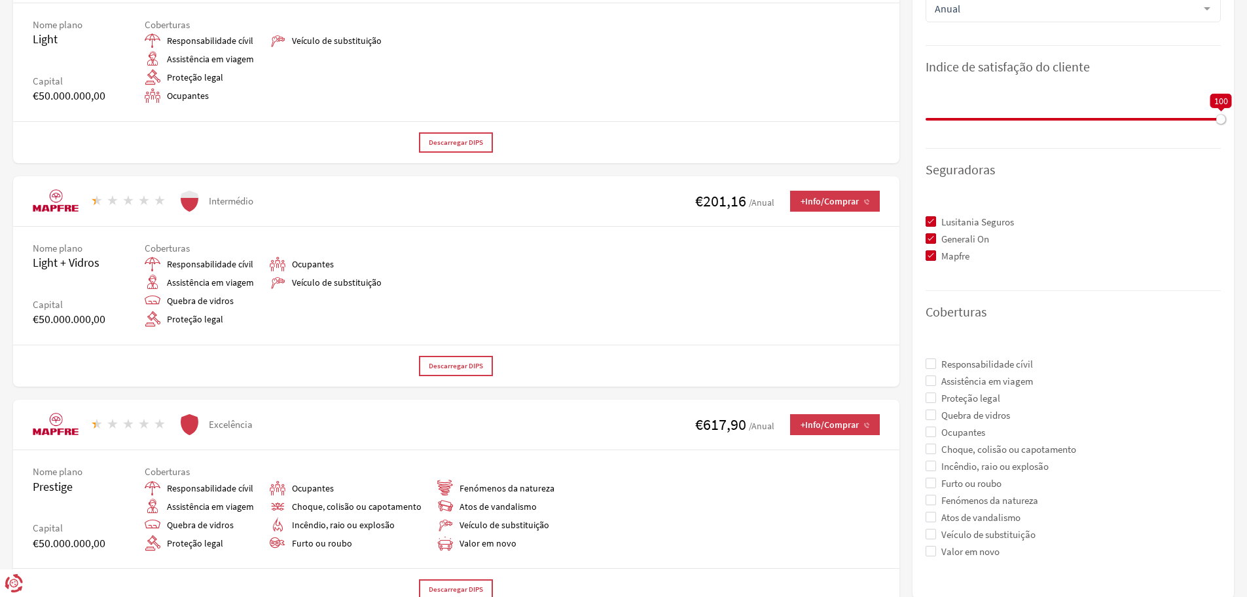
click at [934, 414] on span at bounding box center [931, 414] width 10 height 10
